Goal: Check status: Check status

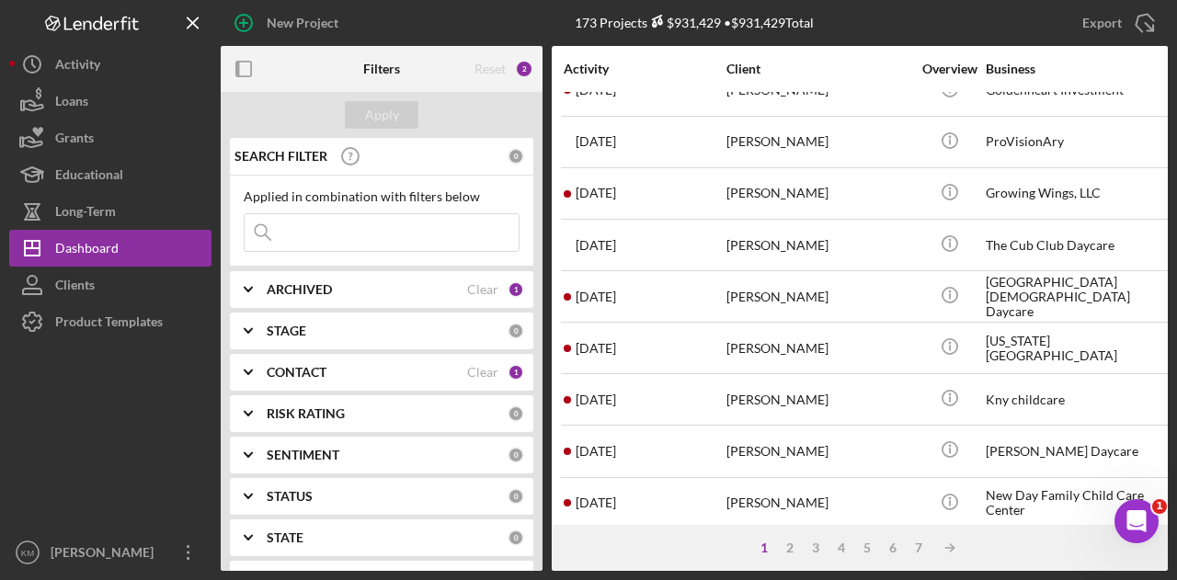
scroll to position [184, 0]
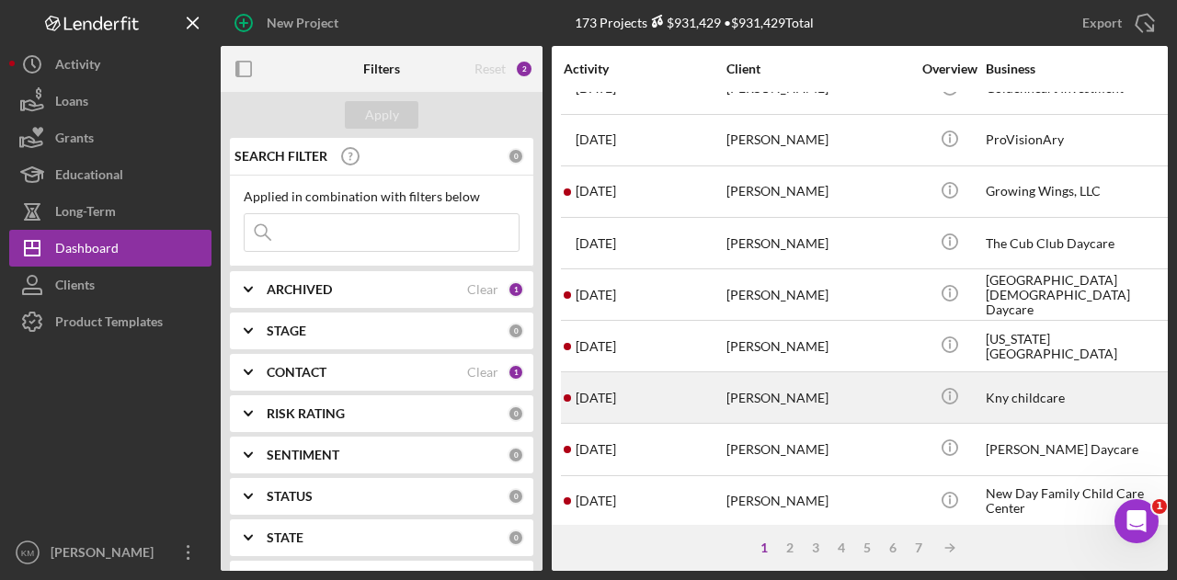
click at [795, 382] on div "[PERSON_NAME]" at bounding box center [819, 397] width 184 height 49
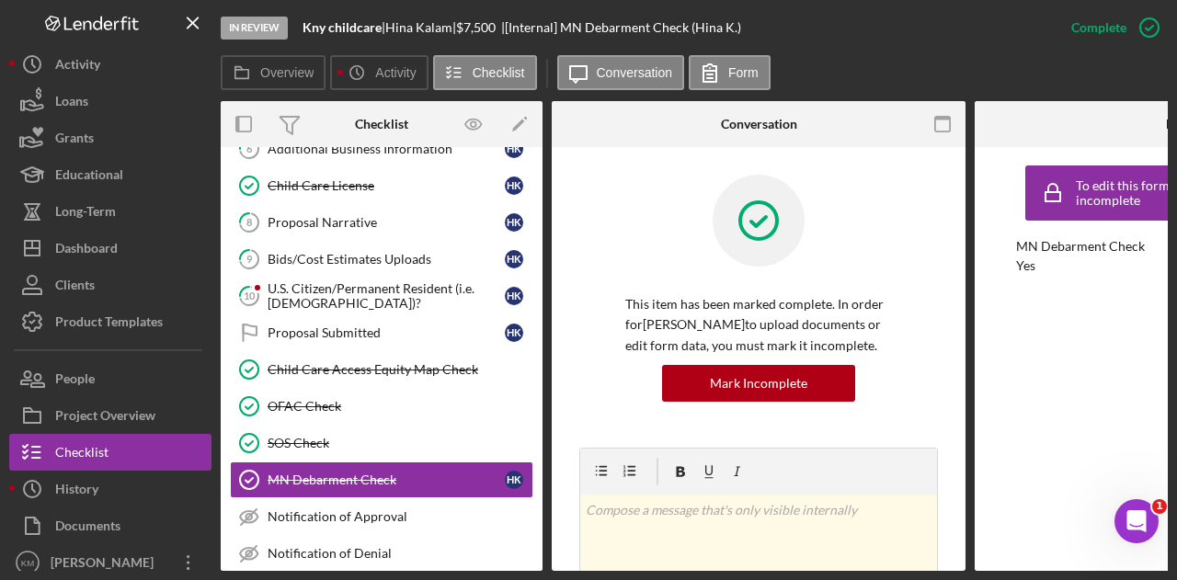
scroll to position [344, 0]
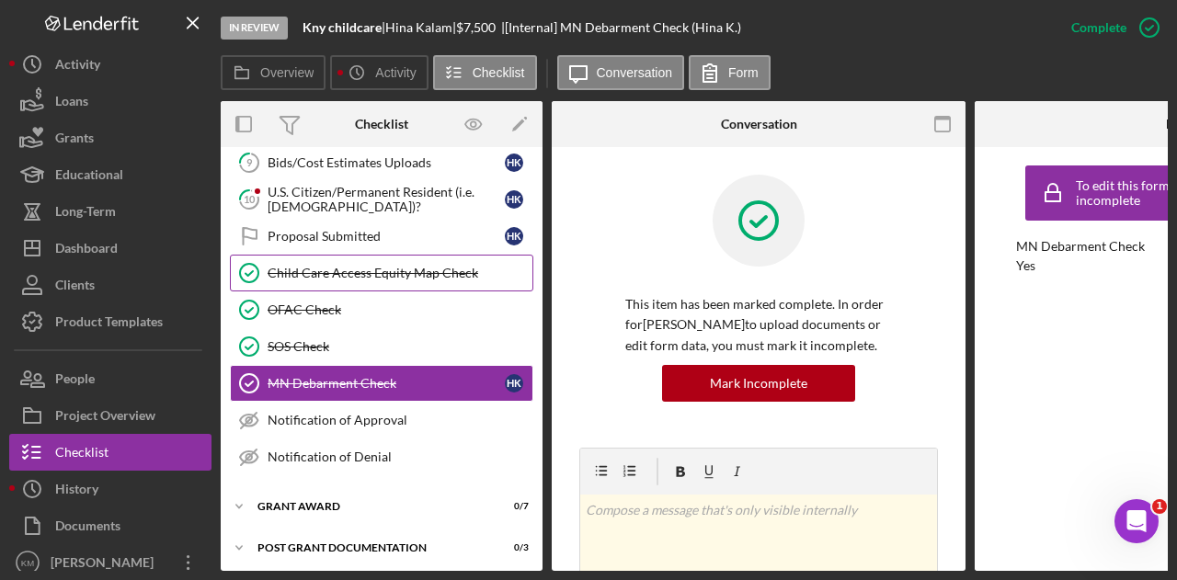
click at [429, 270] on div "Child Care Access Equity Map Check" at bounding box center [400, 273] width 265 height 15
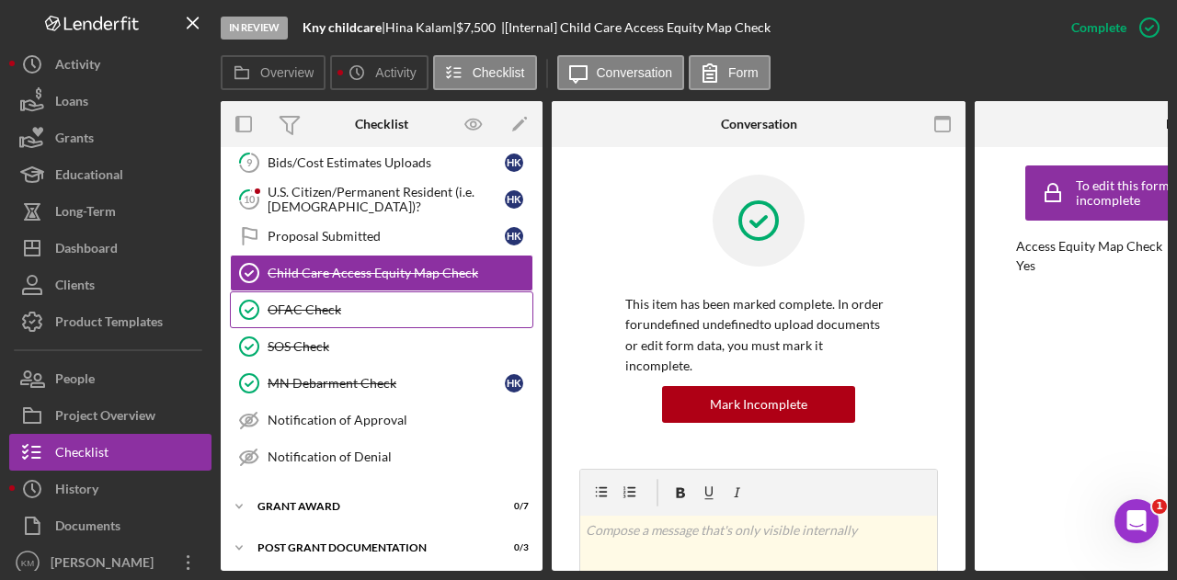
click at [381, 310] on link "OFAC Check OFAC Check" at bounding box center [381, 310] width 303 height 37
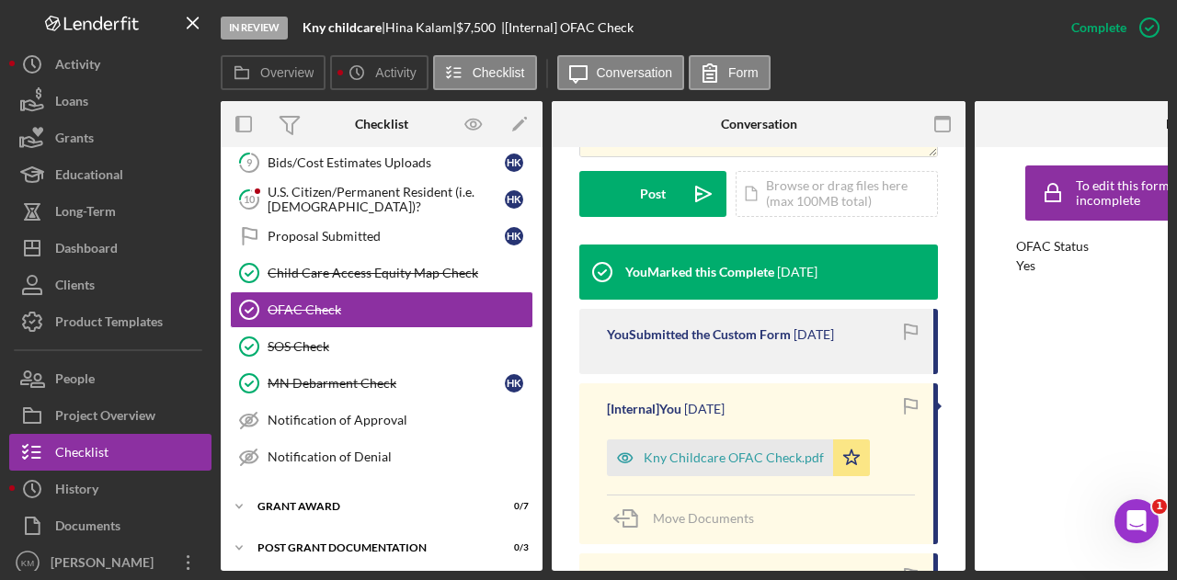
scroll to position [644, 0]
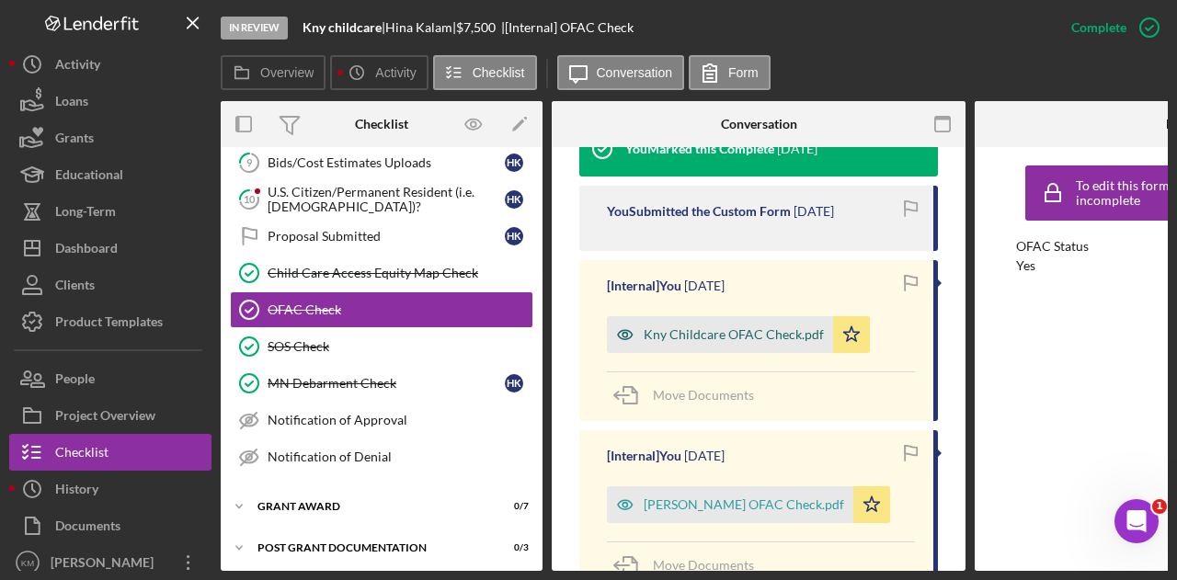
click at [765, 327] on div "Kny Childcare OFAC Check.pdf" at bounding box center [734, 334] width 180 height 15
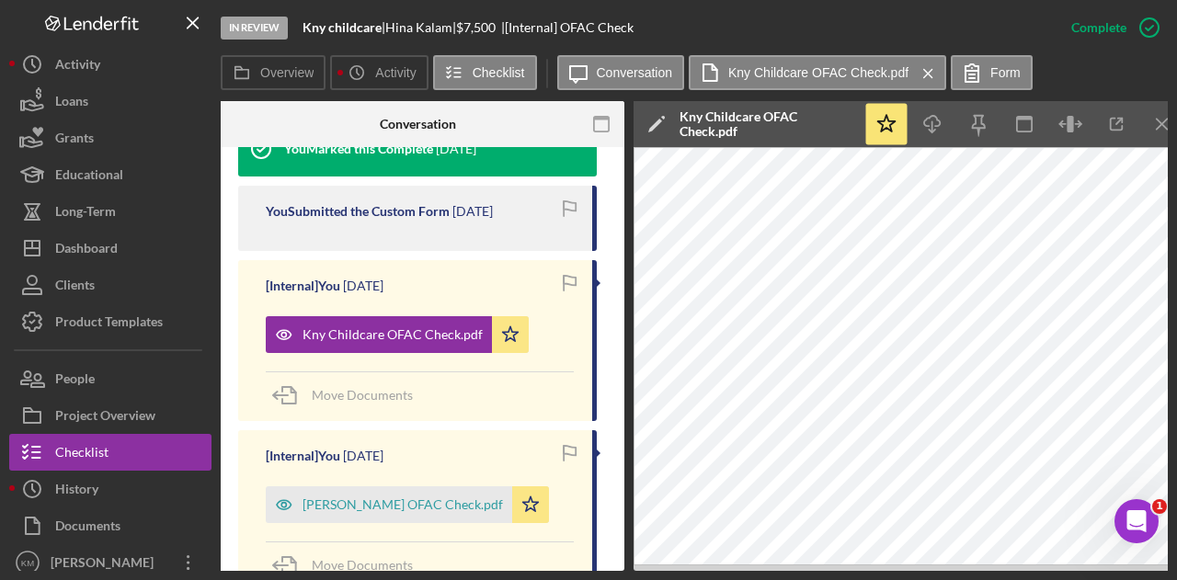
scroll to position [0, 0]
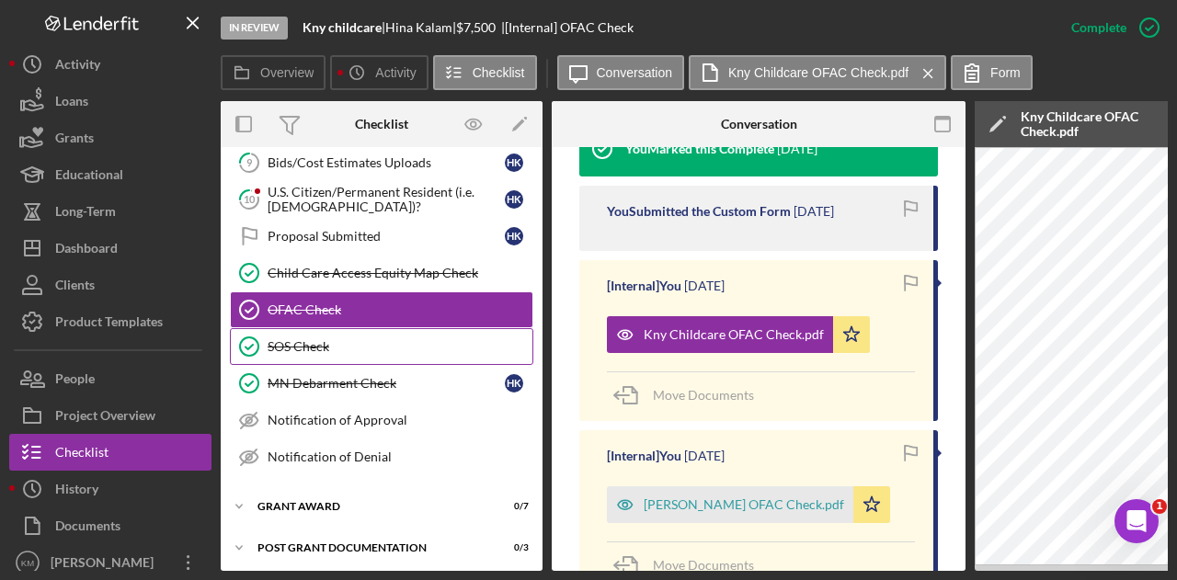
click at [388, 345] on div "SOS Check" at bounding box center [400, 346] width 265 height 15
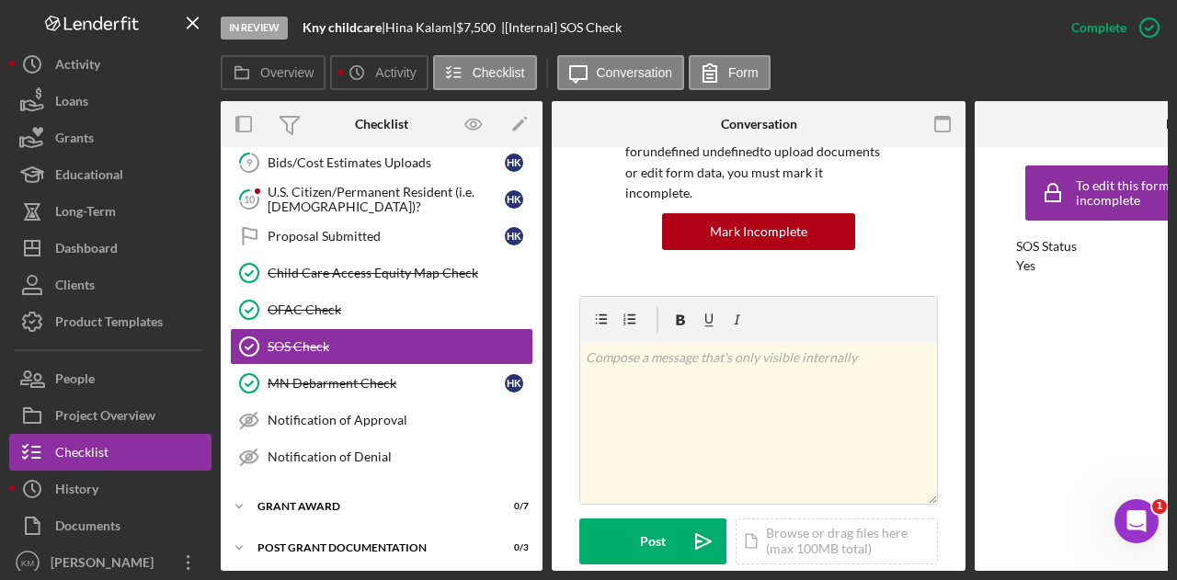
scroll to position [460, 0]
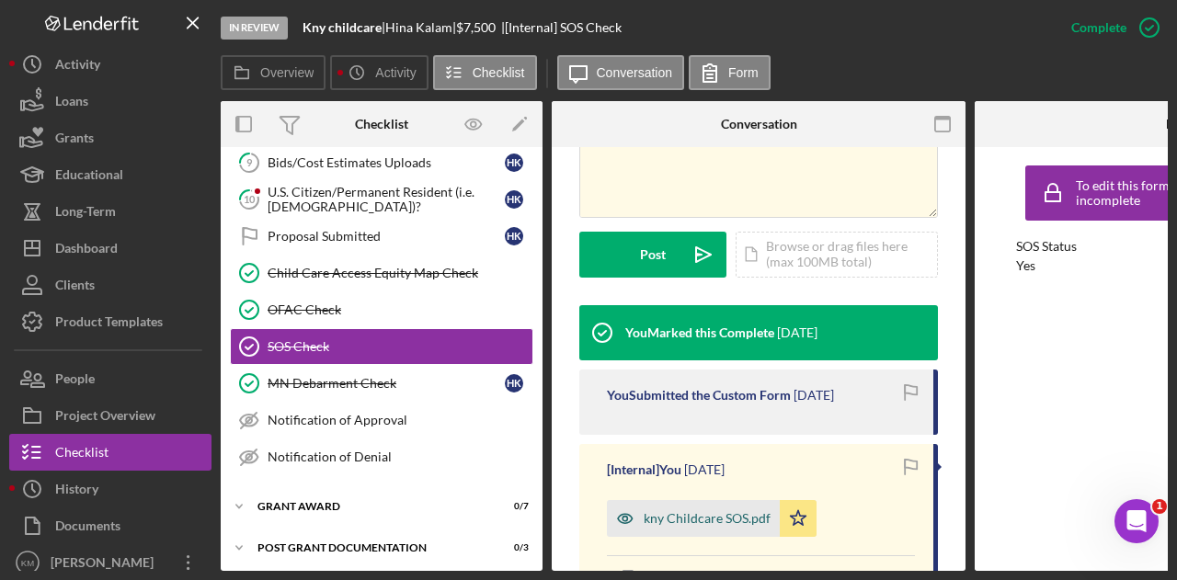
click at [670, 511] on div "kny Childcare SOS.pdf" at bounding box center [707, 518] width 127 height 15
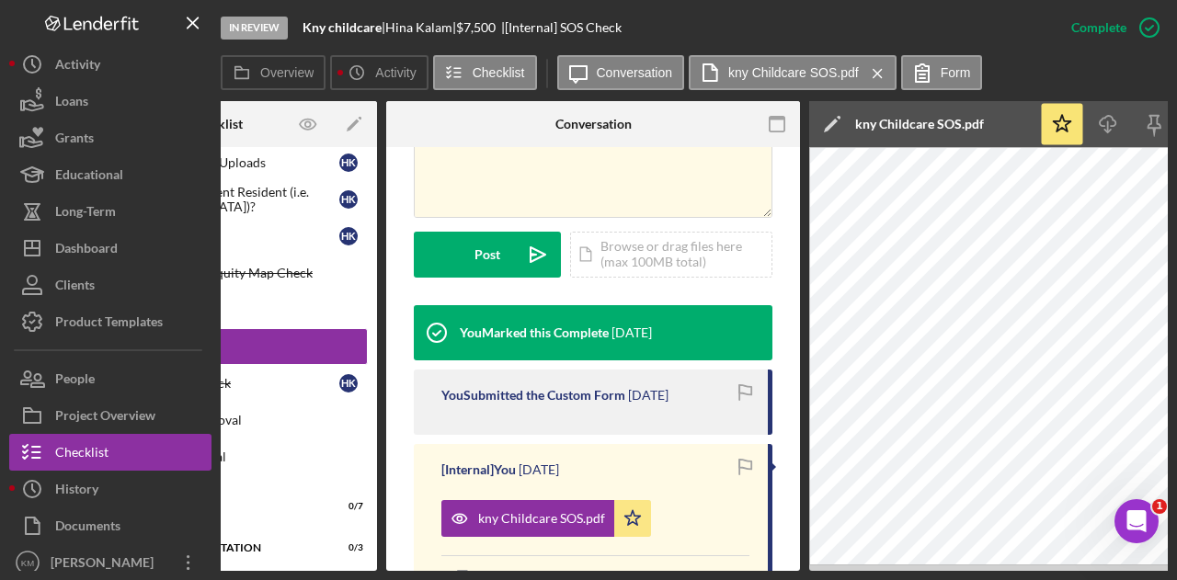
scroll to position [0, 0]
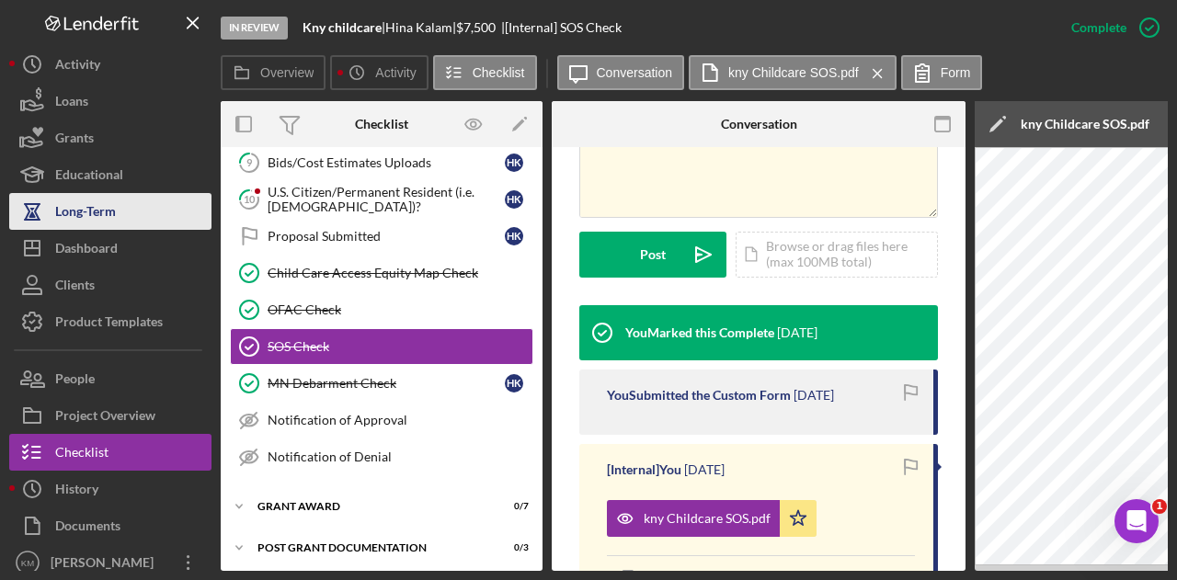
click at [169, 225] on button "Long-Term" at bounding box center [110, 211] width 202 height 37
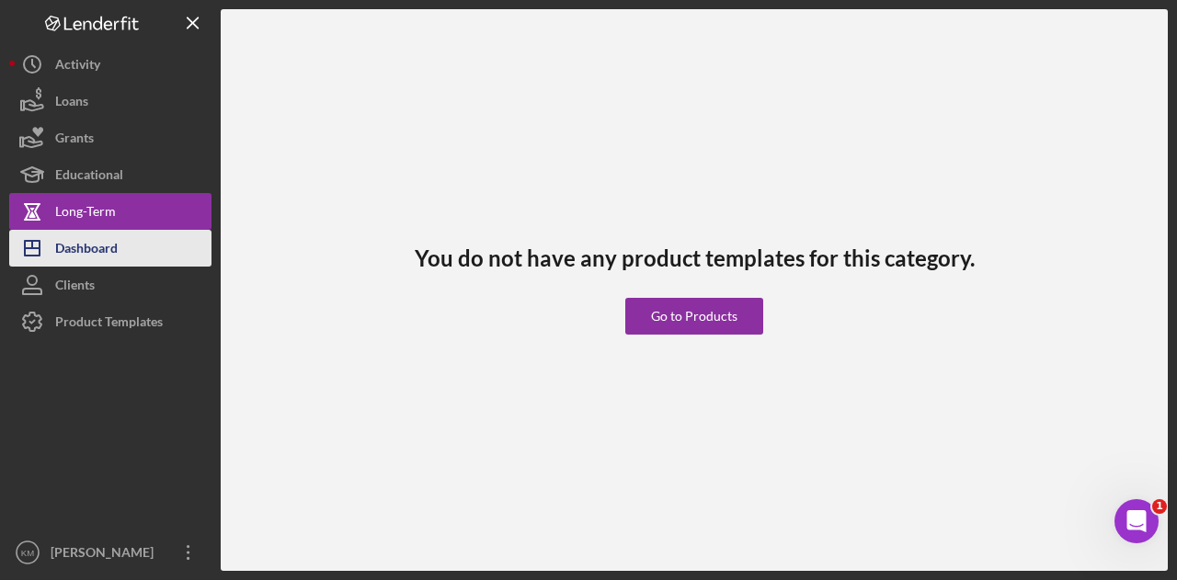
click at [160, 249] on button "Icon/Dashboard Dashboard" at bounding box center [110, 248] width 202 height 37
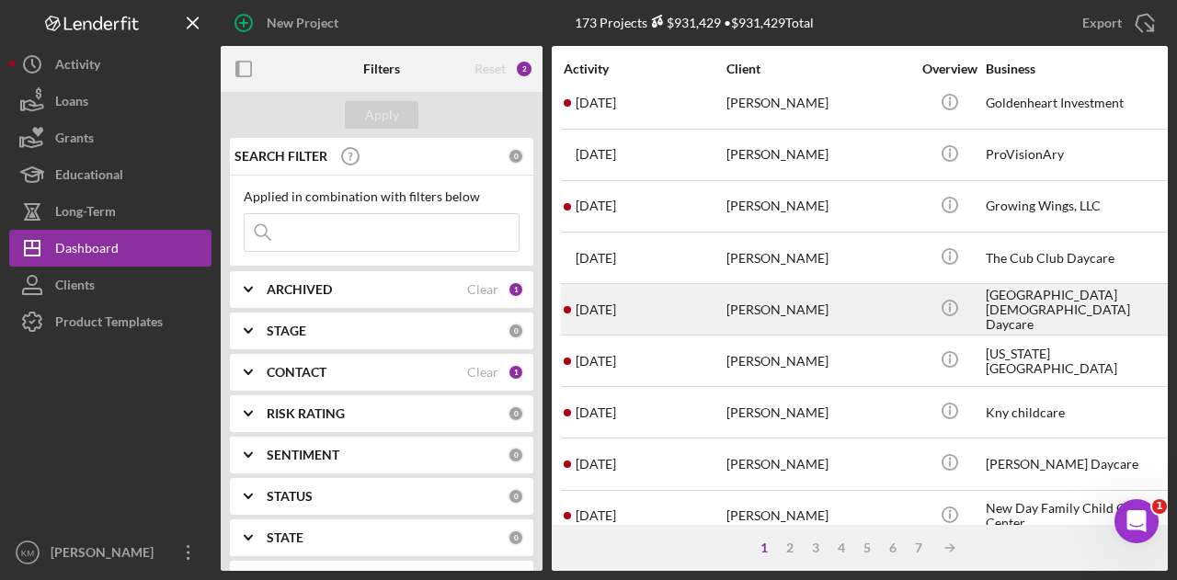
scroll to position [276, 0]
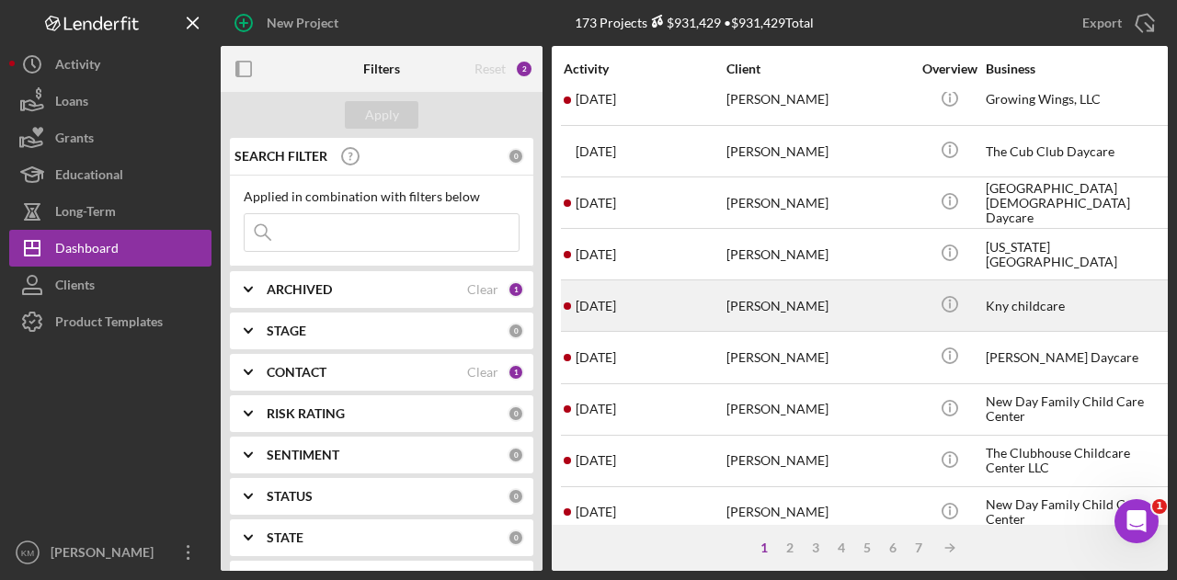
click at [761, 304] on div "[PERSON_NAME]" at bounding box center [819, 305] width 184 height 49
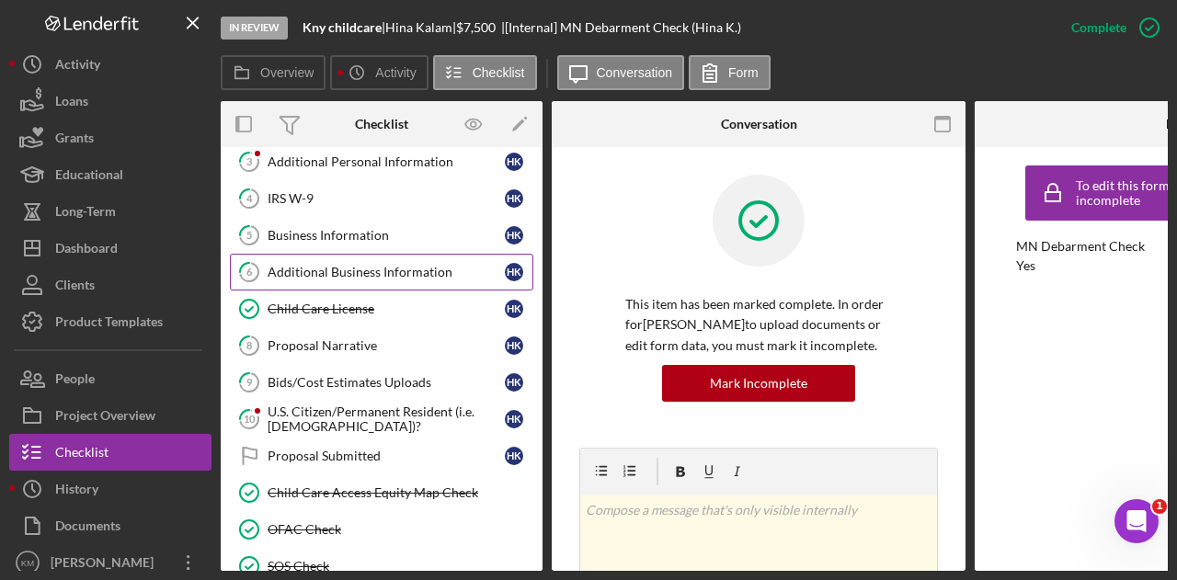
scroll to position [153, 0]
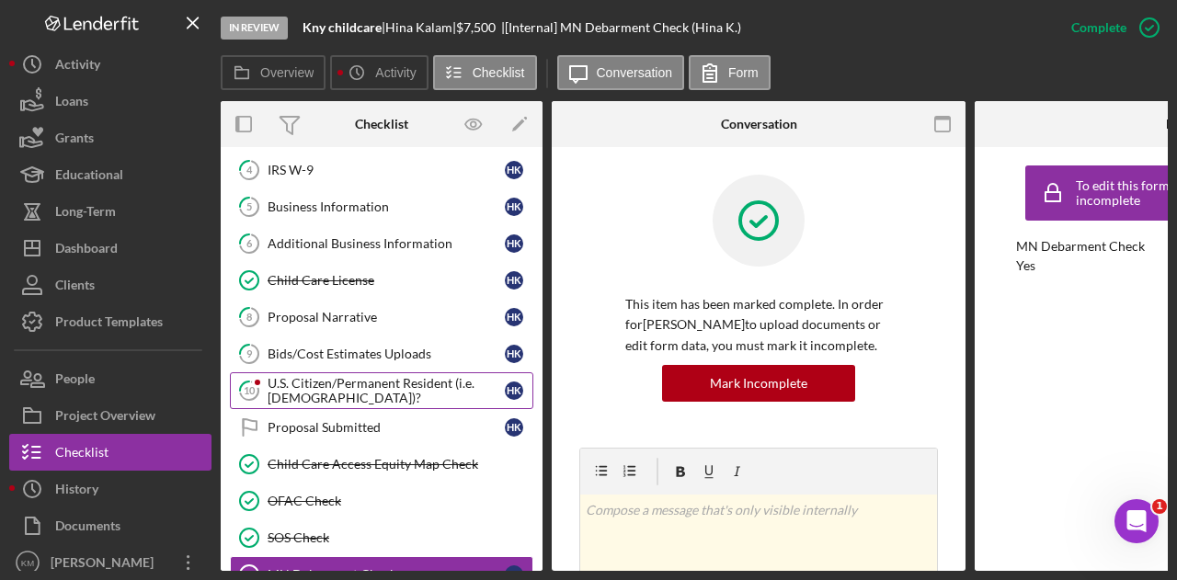
click at [360, 376] on div "U.S. Citizen/Permanent Resident (i.e. [DEMOGRAPHIC_DATA])?" at bounding box center [386, 390] width 237 height 29
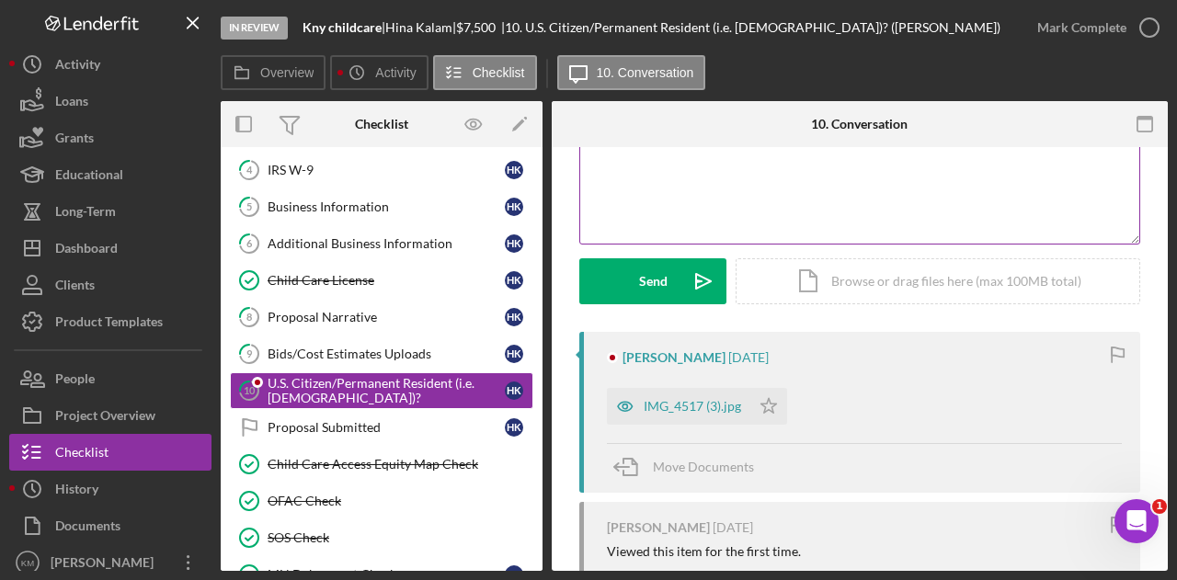
scroll to position [276, 0]
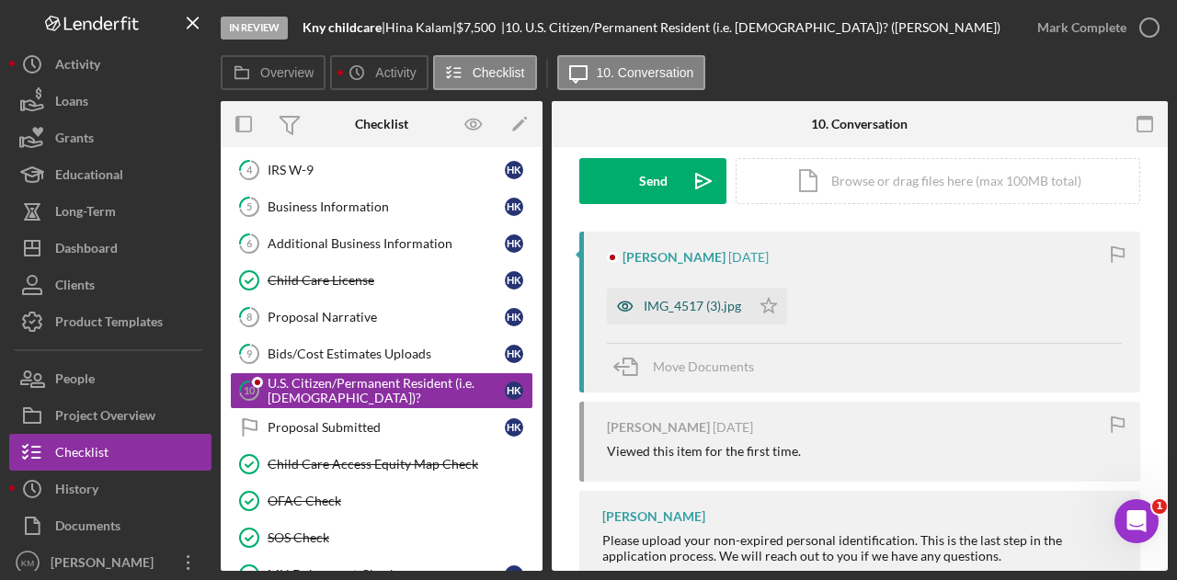
click at [664, 310] on div "IMG_4517 (3).jpg" at bounding box center [692, 306] width 97 height 15
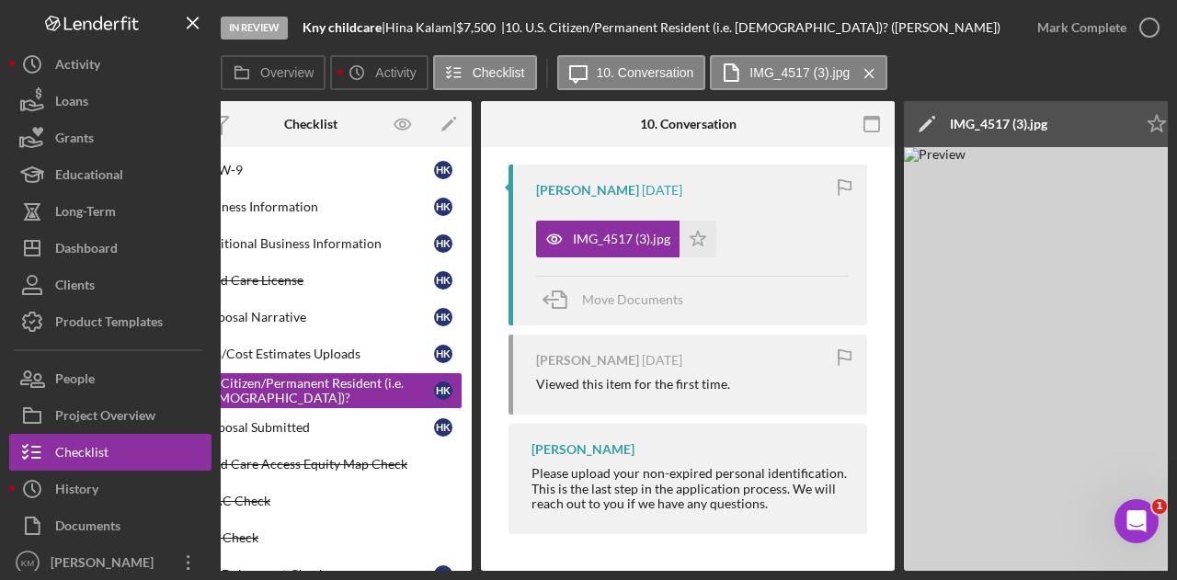
scroll to position [0, 0]
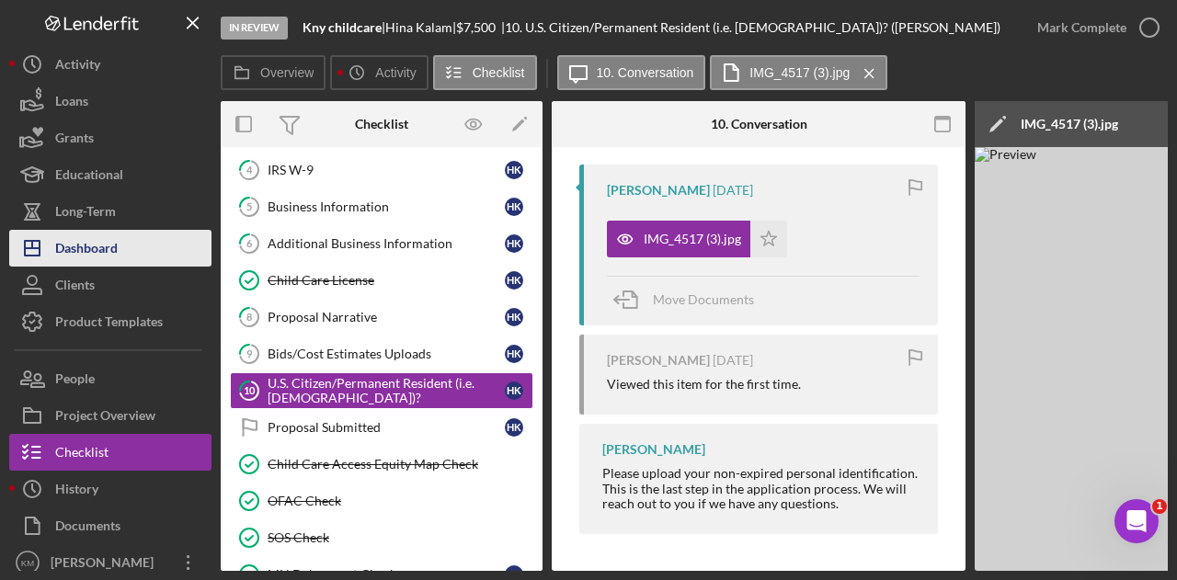
click at [114, 233] on div "Dashboard" at bounding box center [86, 250] width 63 height 41
